Goal: Task Accomplishment & Management: Use online tool/utility

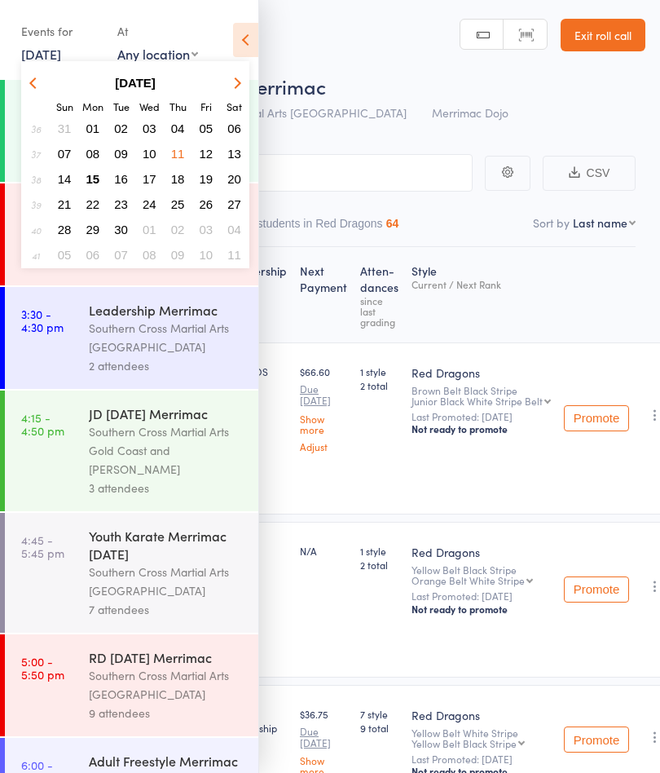
click at [258, 31] on icon at bounding box center [245, 40] width 25 height 34
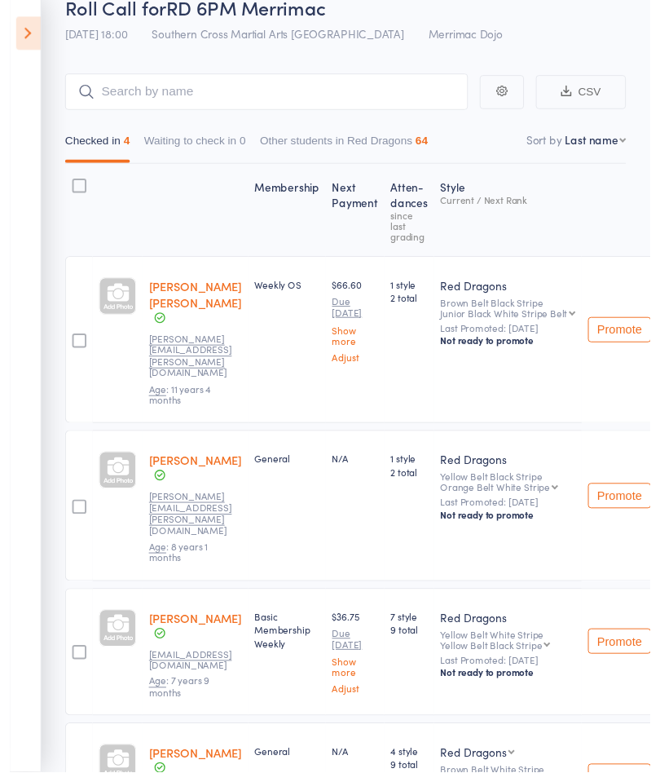
scroll to position [20, 0]
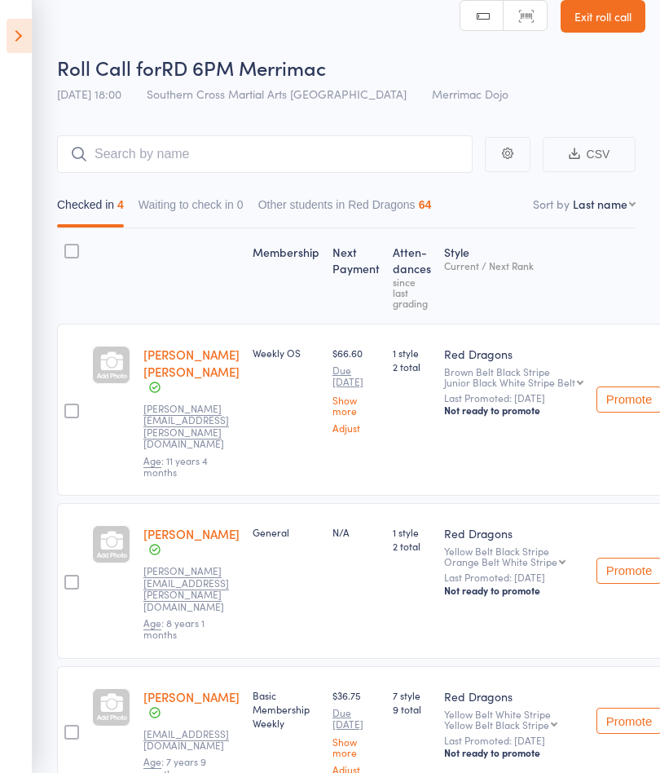
click at [7, 61] on aside "Events for [DATE] [DATE] [DATE] Sun Mon Tue Wed Thu Fri Sat 36 31 01 02 03 04 0…" at bounding box center [16, 386] width 33 height 773
click at [19, 51] on icon at bounding box center [19, 36] width 25 height 34
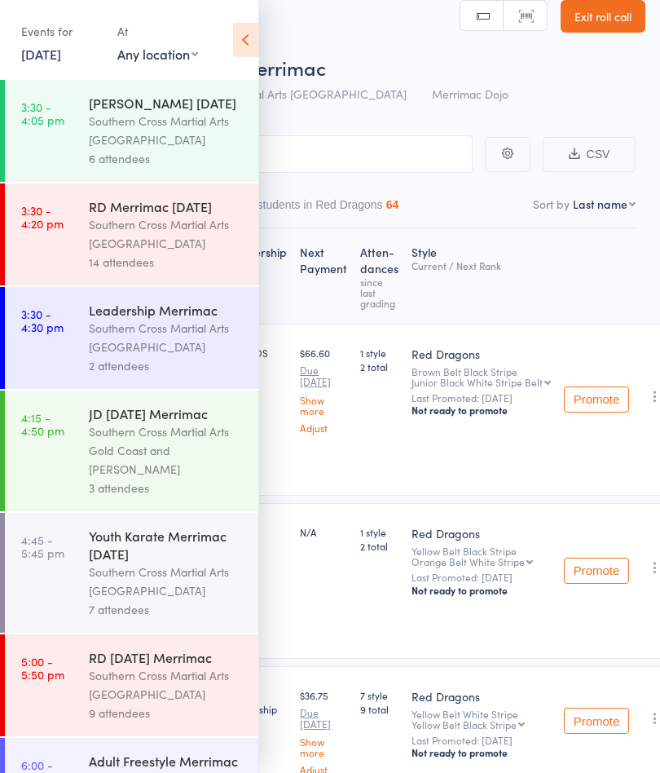
click at [236, 49] on icon at bounding box center [245, 40] width 25 height 34
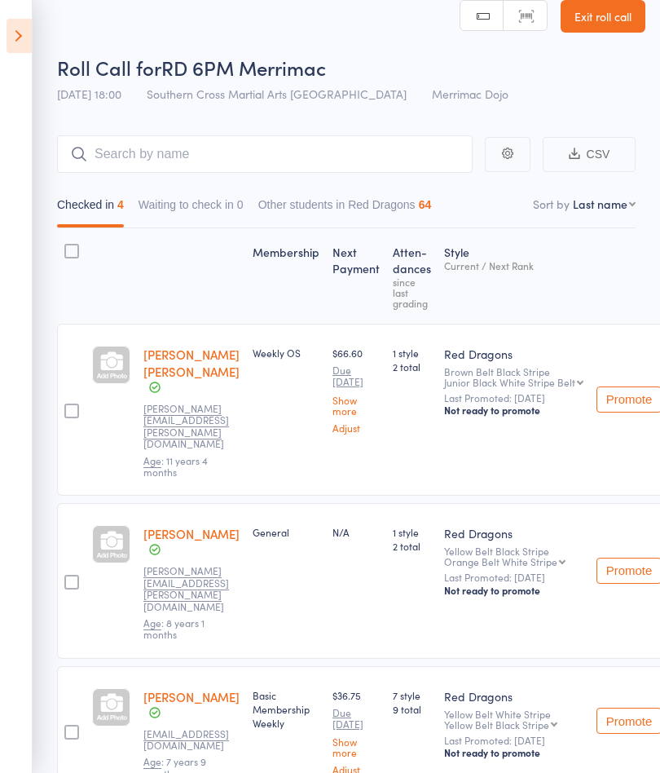
click at [11, 35] on icon at bounding box center [19, 36] width 25 height 34
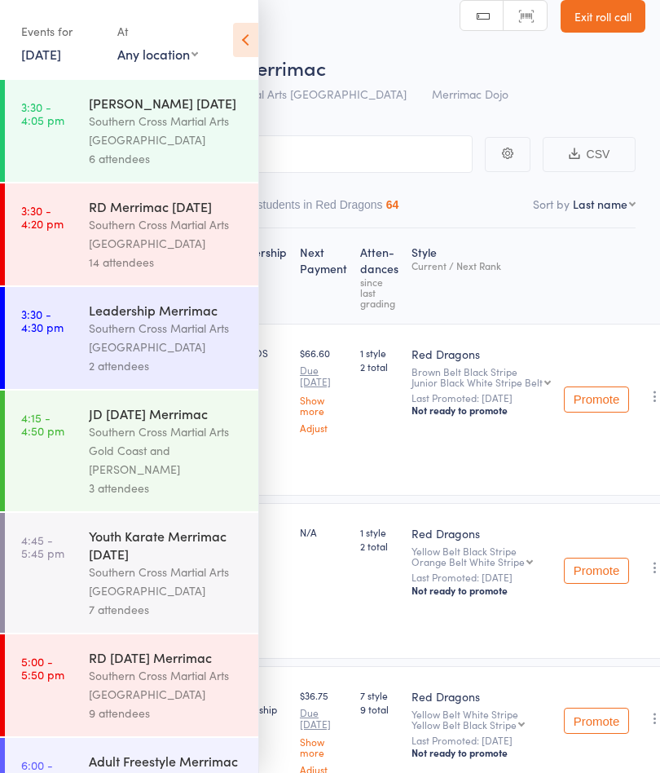
click at [55, 55] on link "[DATE]" at bounding box center [41, 54] width 40 height 18
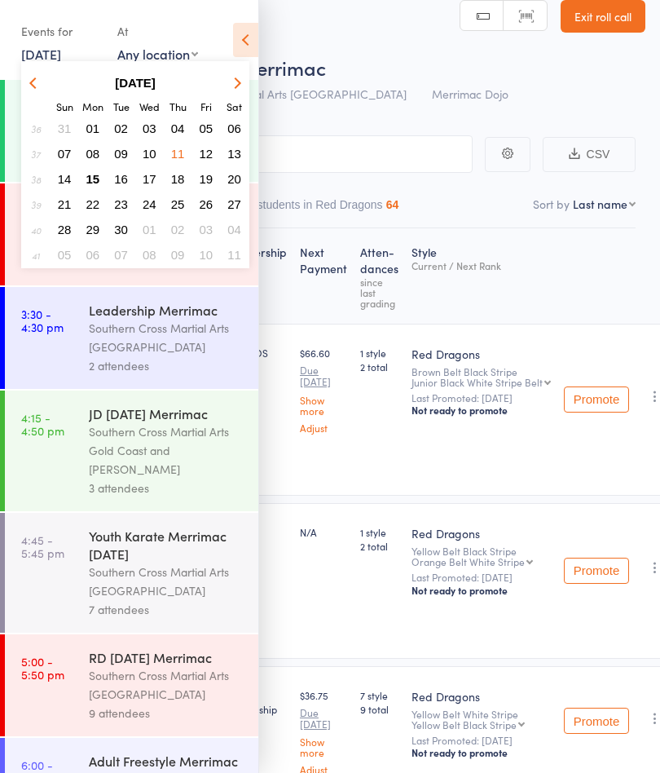
click at [101, 179] on button "15" at bounding box center [93, 179] width 25 height 22
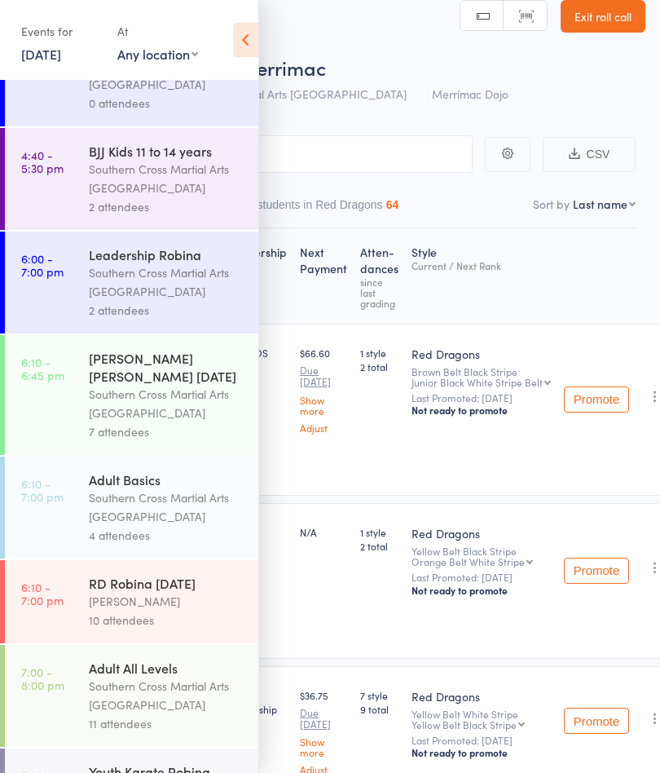
scroll to position [500, 0]
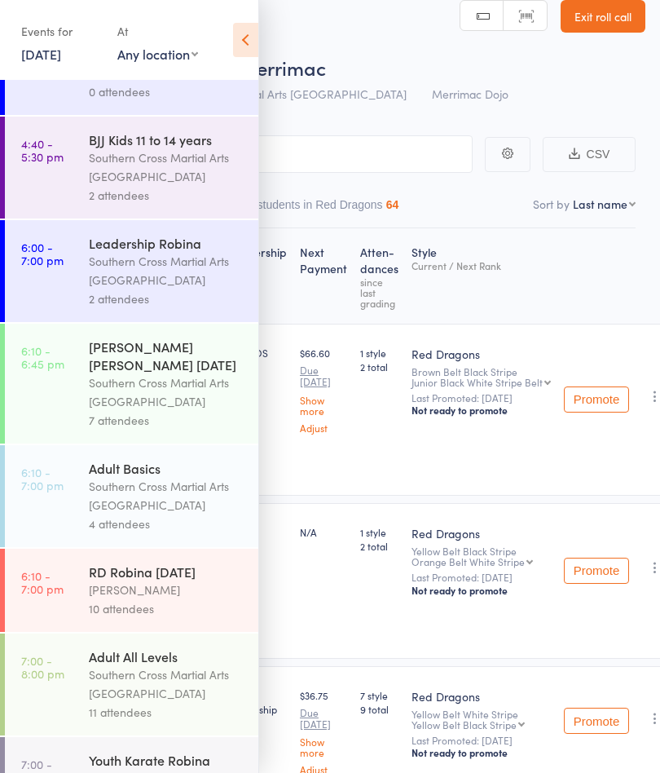
click at [55, 595] on time "6:10 - 7:00 pm" at bounding box center [42, 582] width 42 height 26
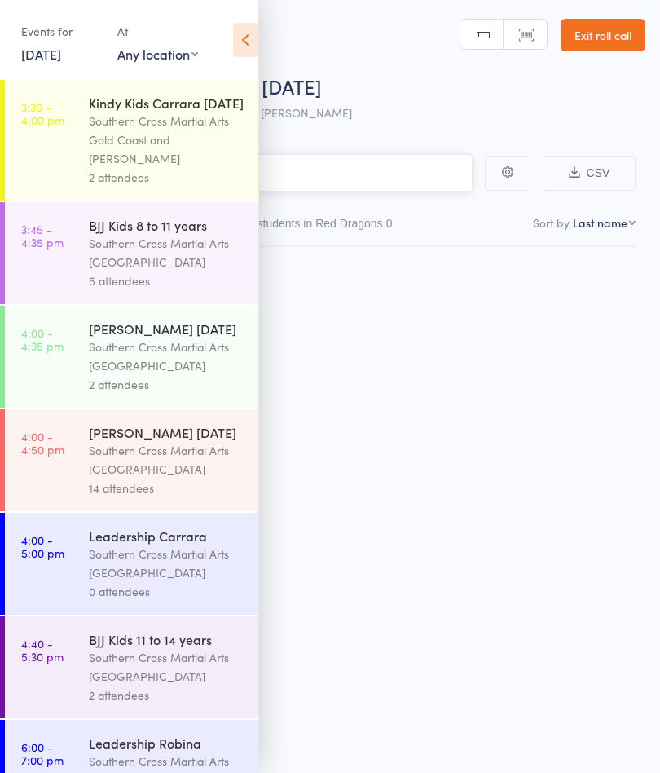
scroll to position [1, 0]
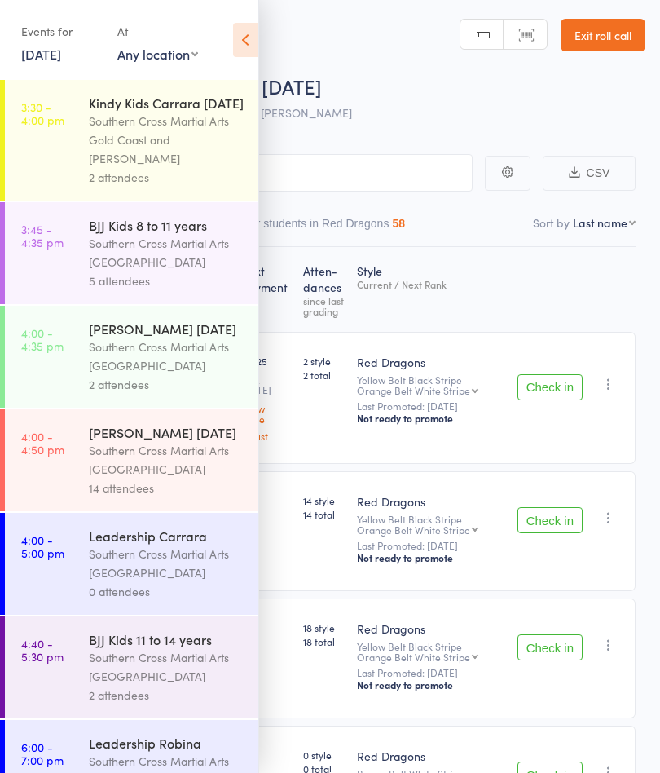
click at [249, 54] on icon at bounding box center [245, 40] width 25 height 34
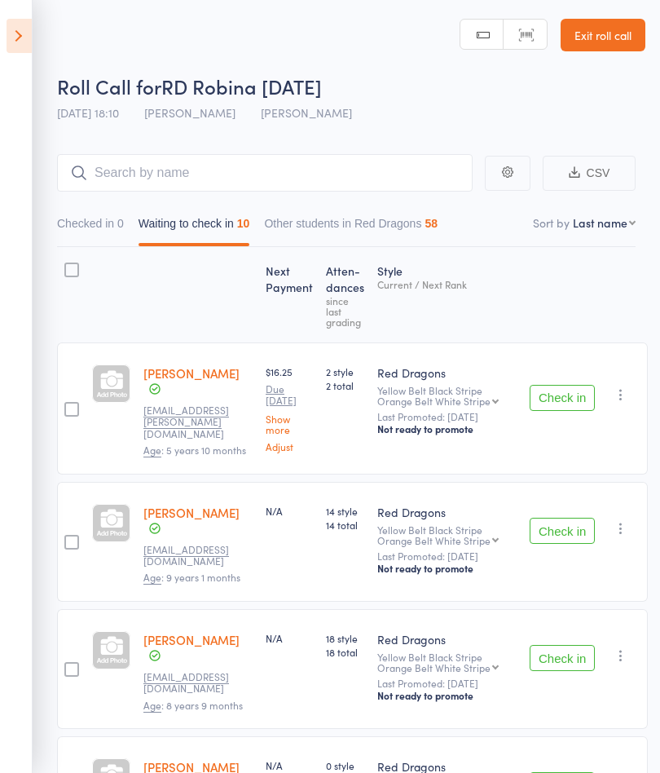
click at [562, 401] on button "Check in" at bounding box center [562, 398] width 65 height 26
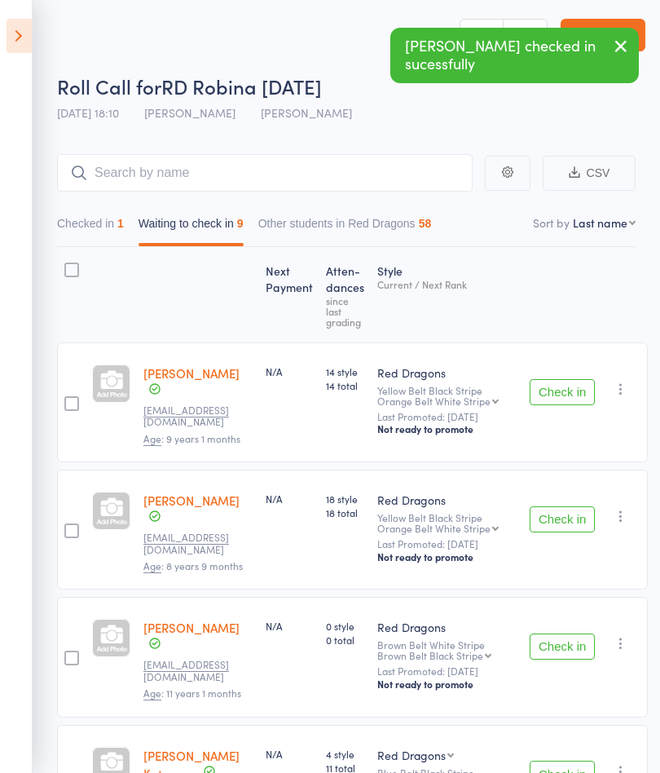
click at [582, 394] on button "Check in" at bounding box center [562, 392] width 65 height 26
click at [582, 392] on button "Check in" at bounding box center [562, 392] width 65 height 26
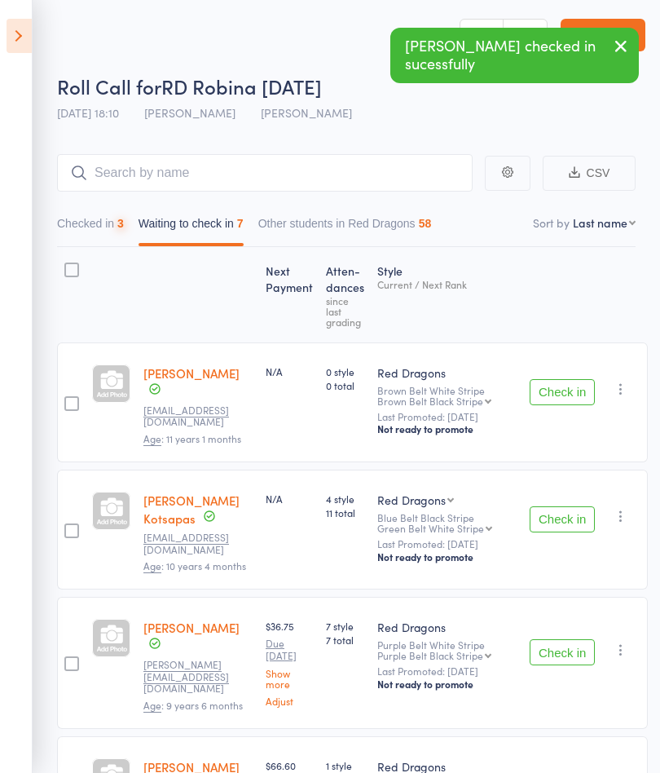
click at [581, 395] on button "Check in" at bounding box center [562, 392] width 65 height 26
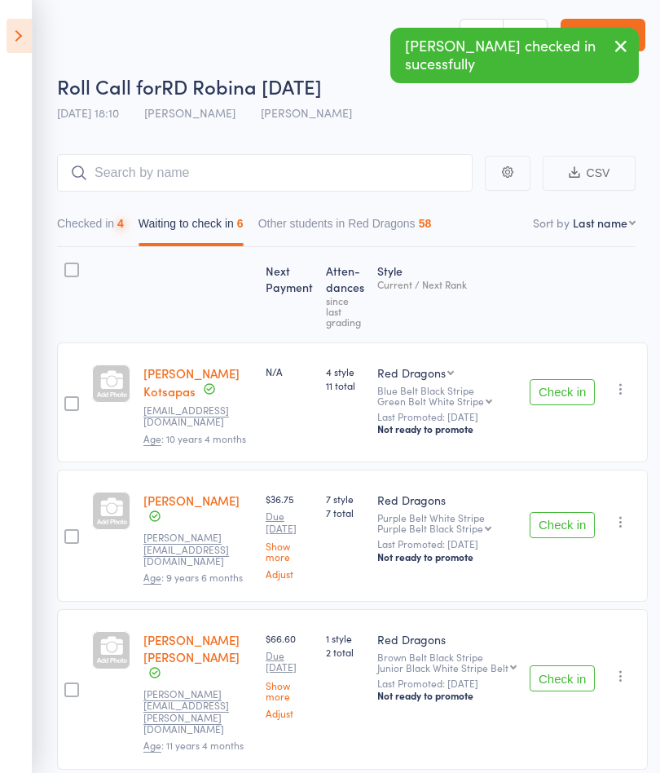
click at [576, 397] on button "Check in" at bounding box center [562, 392] width 65 height 26
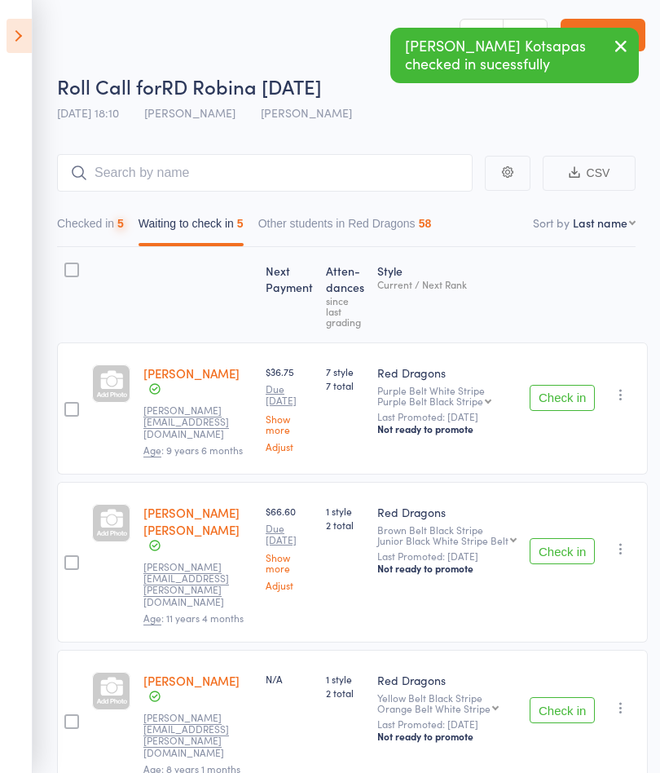
click at [579, 392] on button "Check in" at bounding box center [562, 398] width 65 height 26
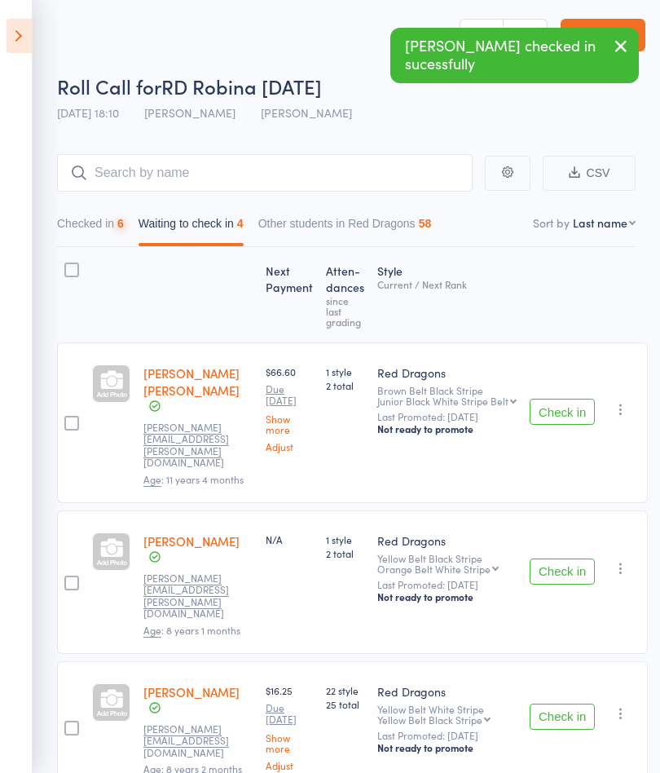
click at [577, 399] on button "Check in" at bounding box center [562, 412] width 65 height 26
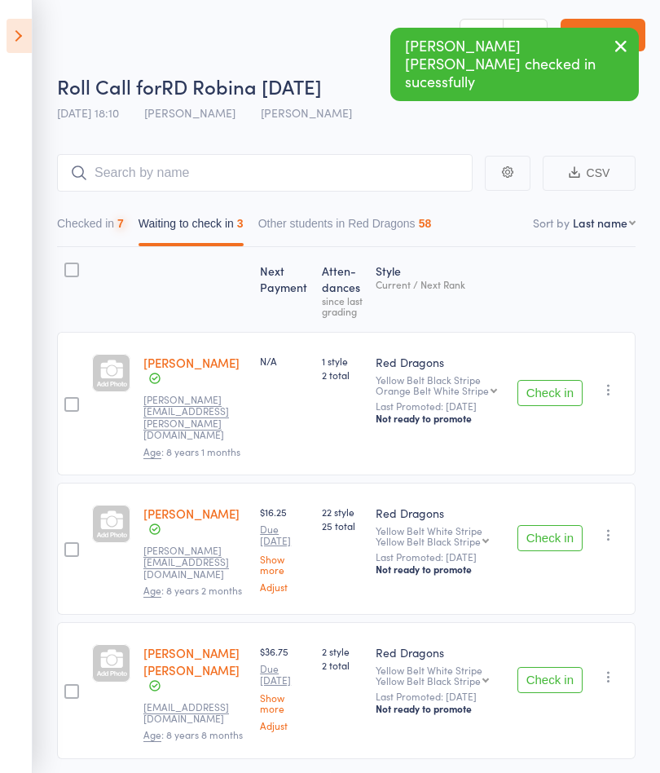
click at [578, 397] on button "Check in" at bounding box center [550, 393] width 65 height 26
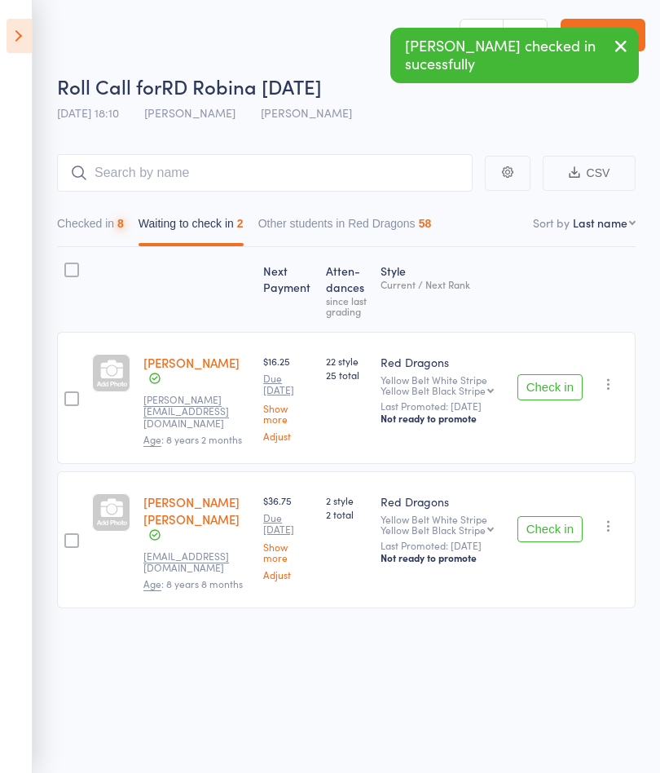
click at [576, 392] on button "Check in" at bounding box center [550, 387] width 65 height 26
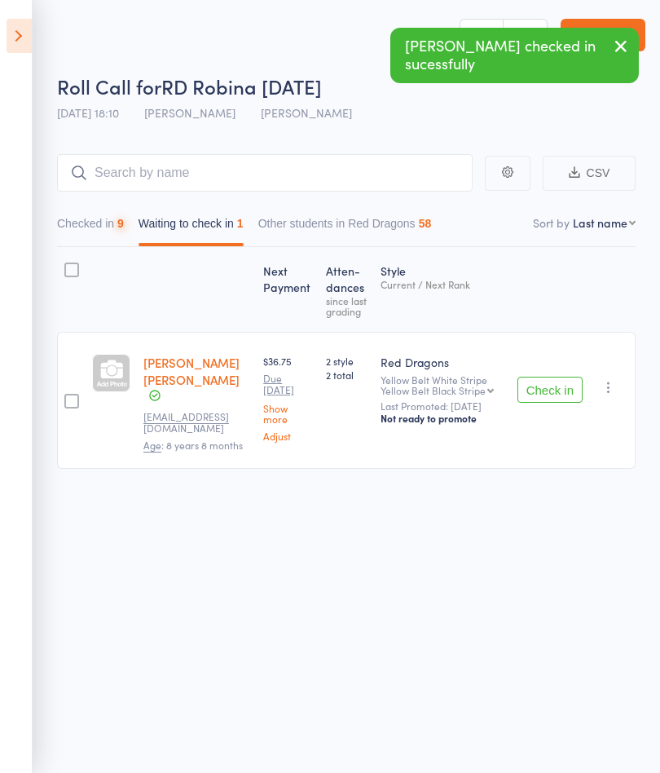
click at [571, 399] on button "Check in" at bounding box center [550, 390] width 65 height 26
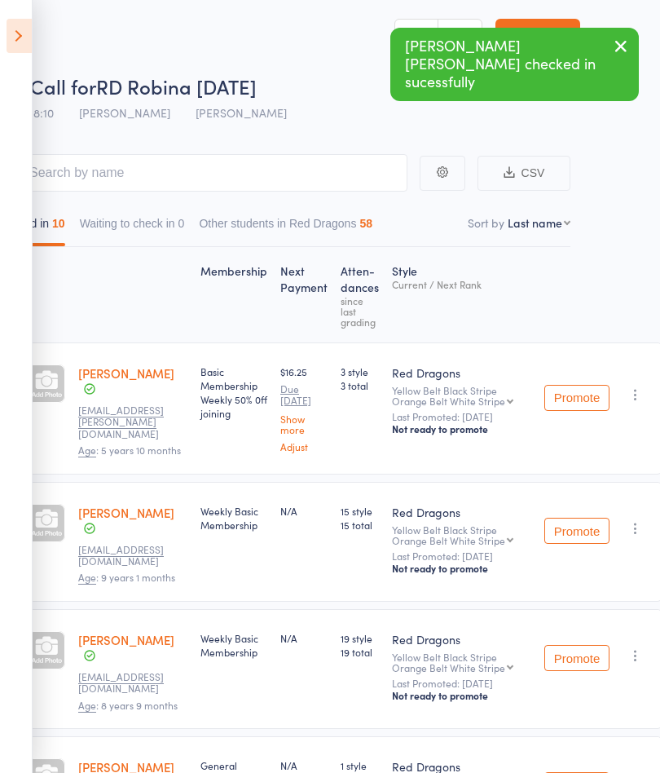
click at [11, 33] on icon at bounding box center [19, 36] width 25 height 34
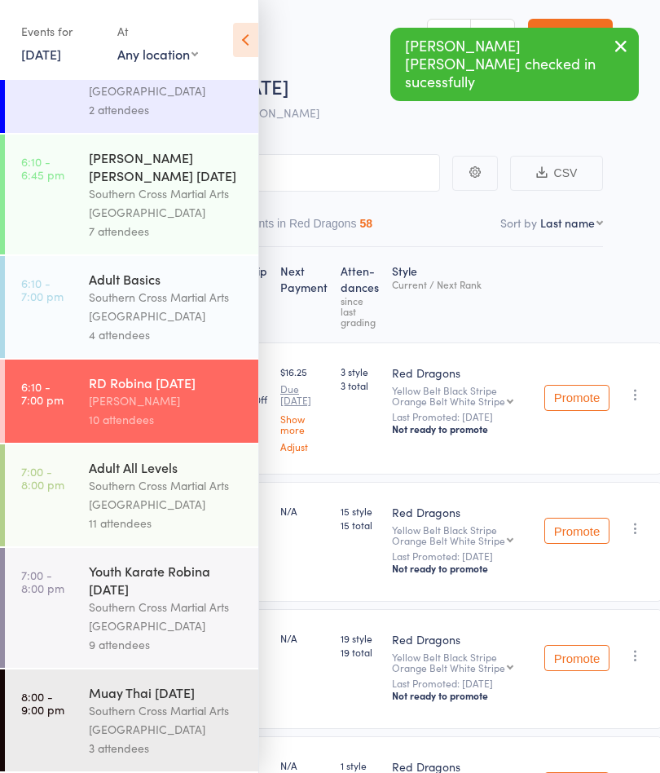
scroll to position [713, 0]
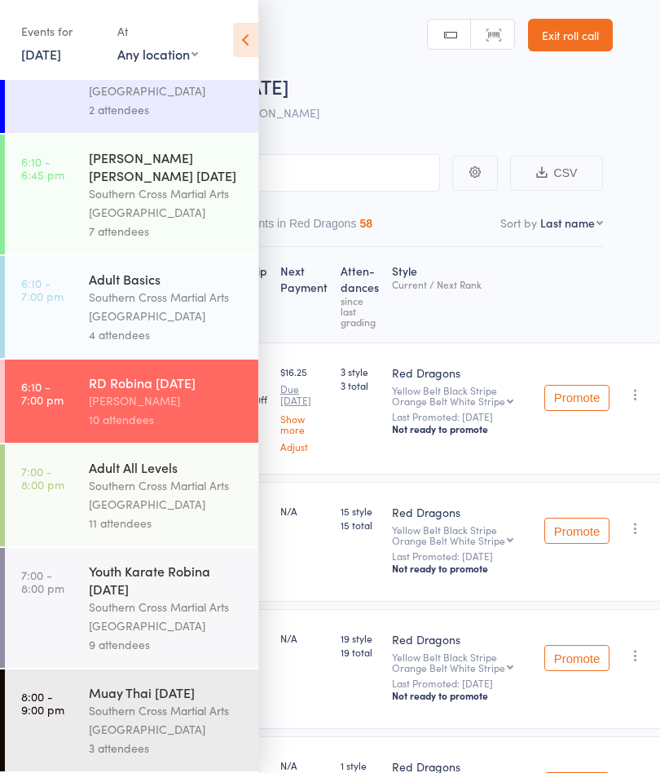
click at [66, 200] on link "6:10 - 6:45 pm [PERSON_NAME] [PERSON_NAME] [DATE] Southern Cross Martial Arts […" at bounding box center [132, 195] width 254 height 120
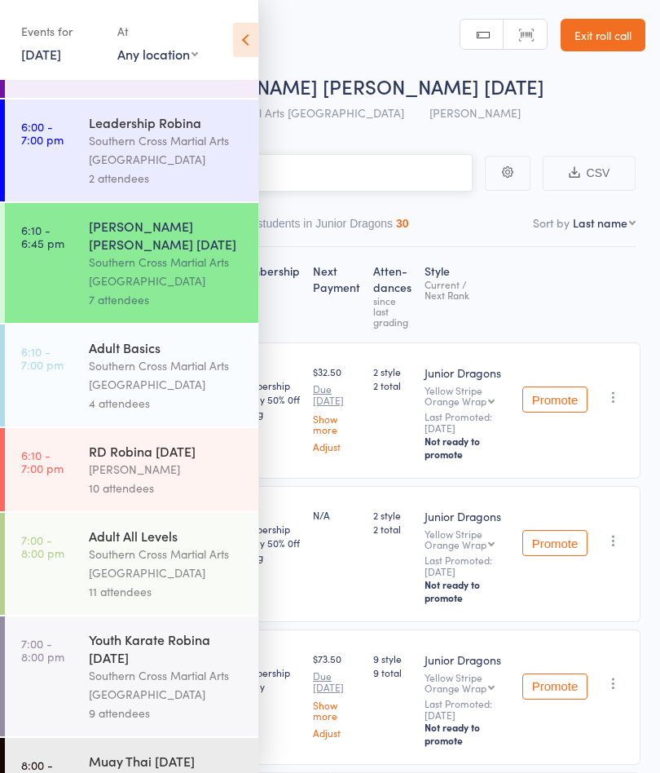
scroll to position [691, 0]
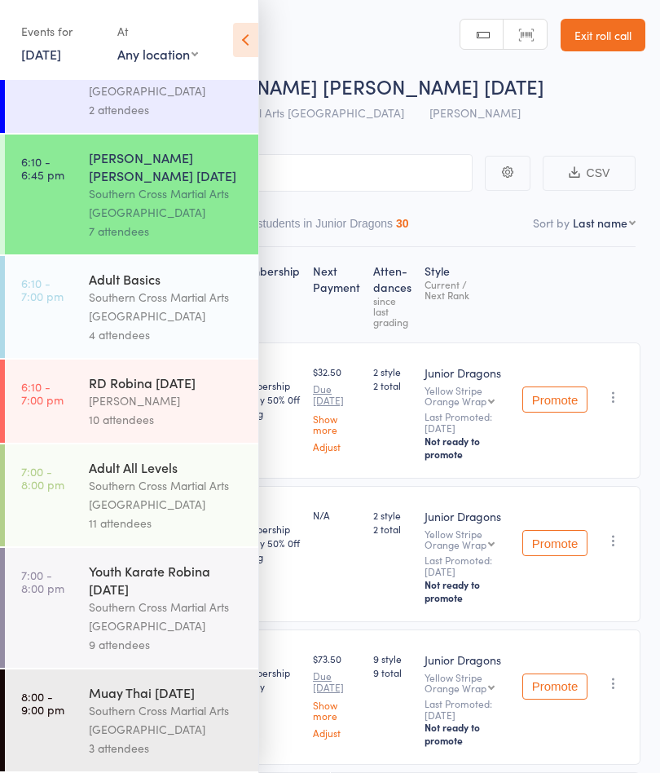
click at [69, 319] on link "6:10 - 7:00 pm Adult Basics Southern Cross Martial Arts [GEOGRAPHIC_DATA] 4 att…" at bounding box center [132, 307] width 254 height 102
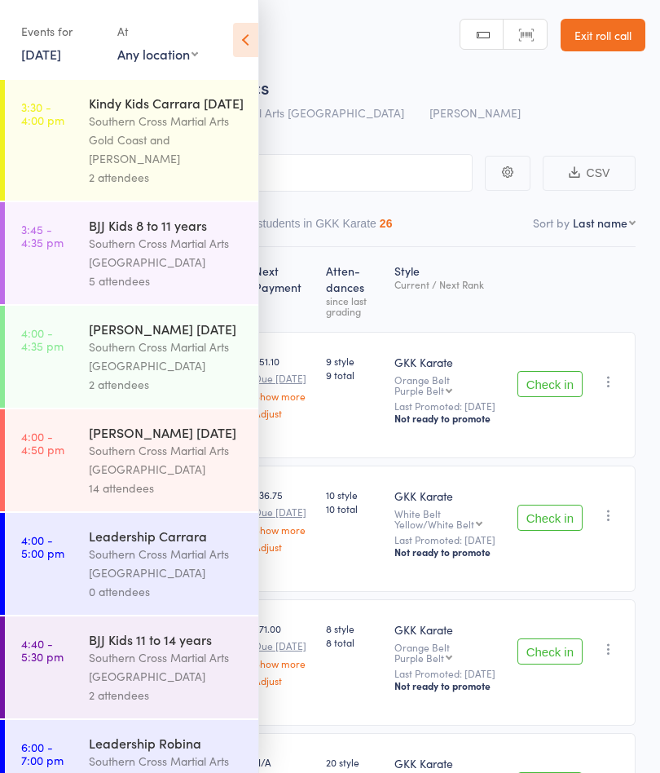
click at [241, 55] on icon at bounding box center [245, 40] width 25 height 34
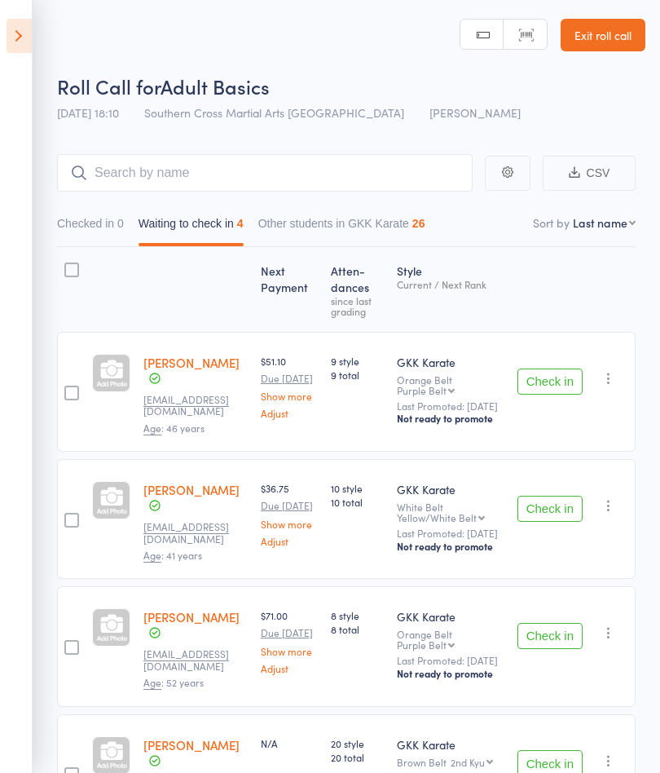
click at [553, 379] on button "Check in" at bounding box center [550, 381] width 65 height 26
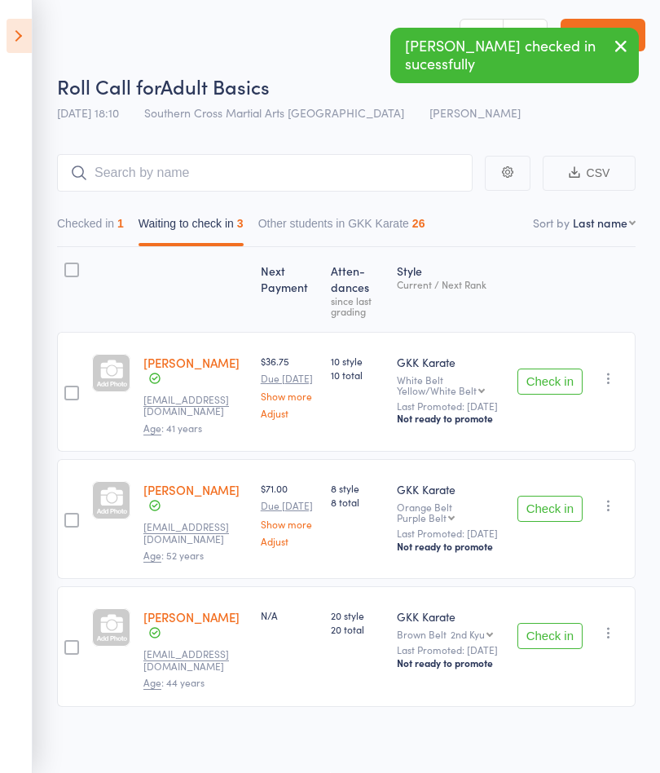
click at [545, 390] on button "Check in" at bounding box center [550, 381] width 65 height 26
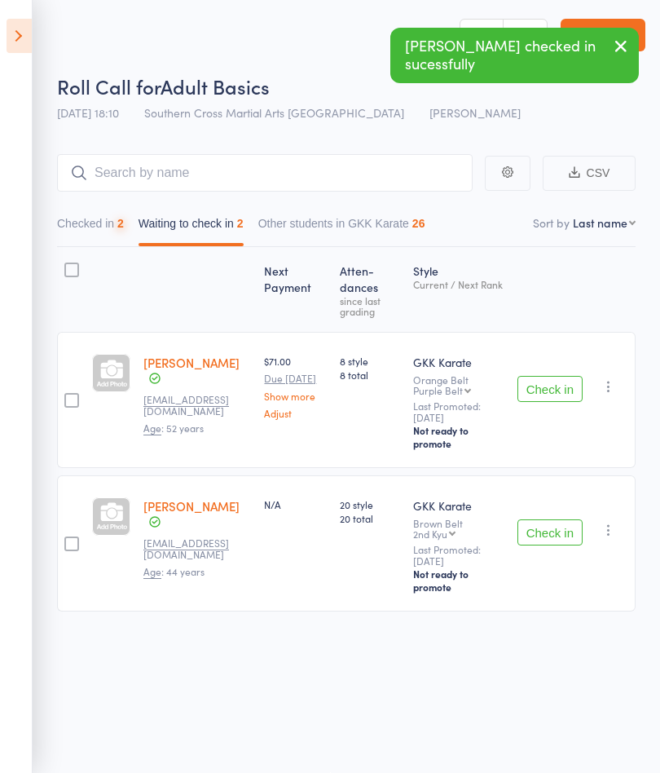
click at [551, 395] on button "Check in" at bounding box center [550, 389] width 65 height 26
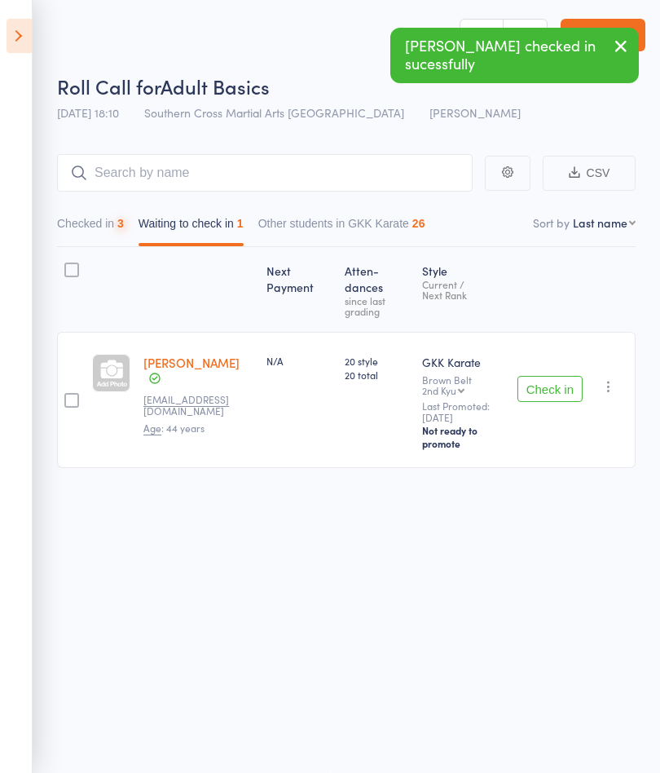
click at [548, 402] on button "Check in" at bounding box center [550, 389] width 65 height 26
